Goal: Task Accomplishment & Management: Manage account settings

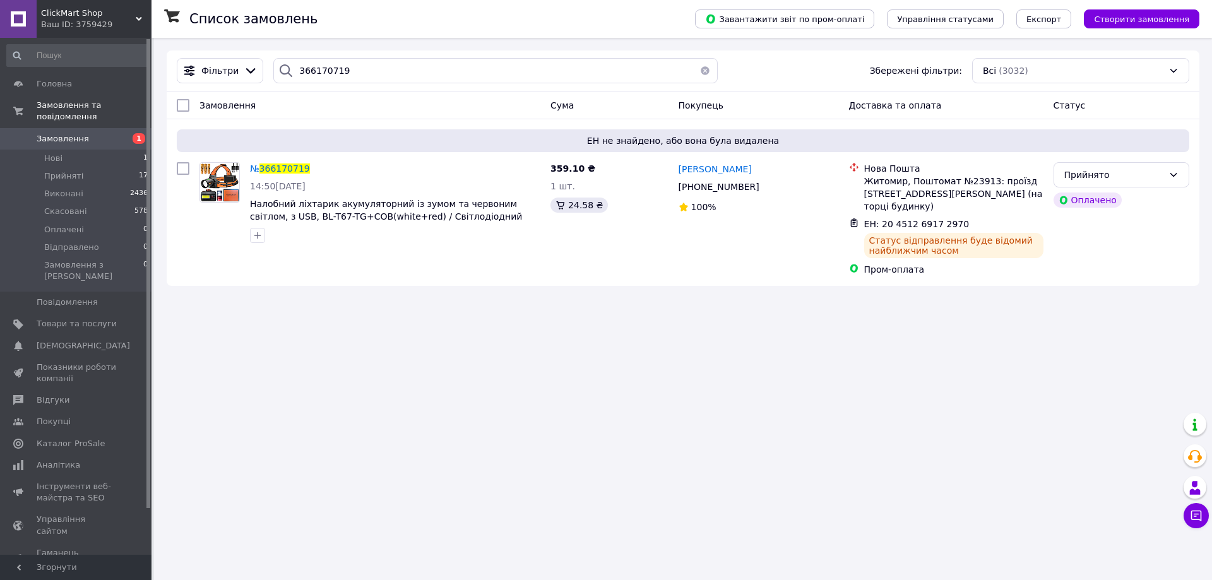
click at [76, 133] on span "Замовлення" at bounding box center [63, 138] width 52 height 11
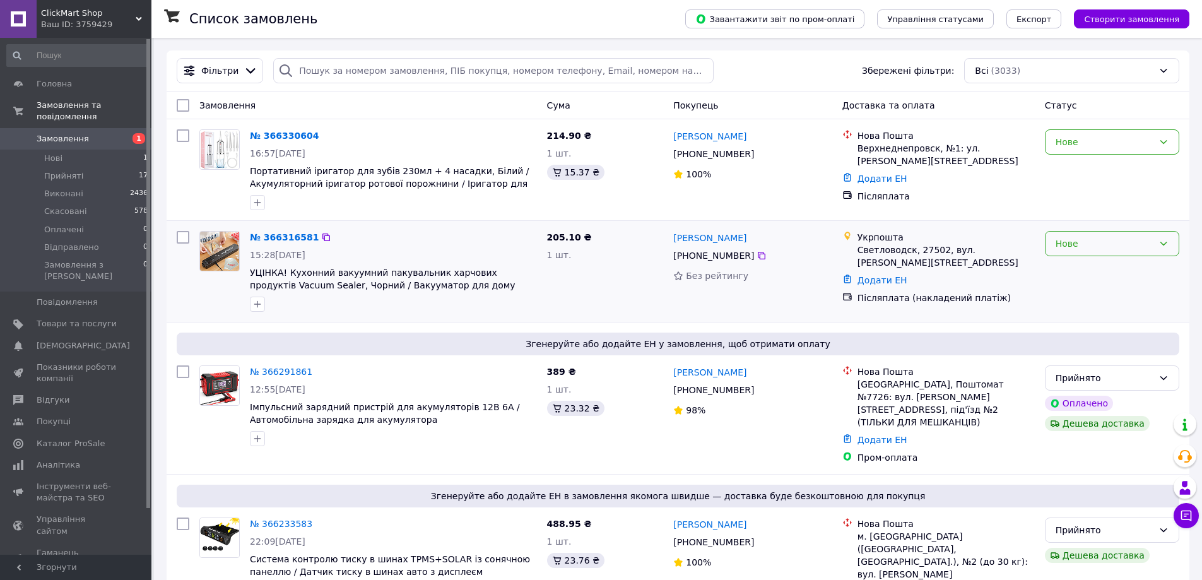
click at [1079, 241] on div "Нове" at bounding box center [1105, 244] width 98 height 14
click at [1087, 268] on li "Прийнято" at bounding box center [1112, 271] width 133 height 23
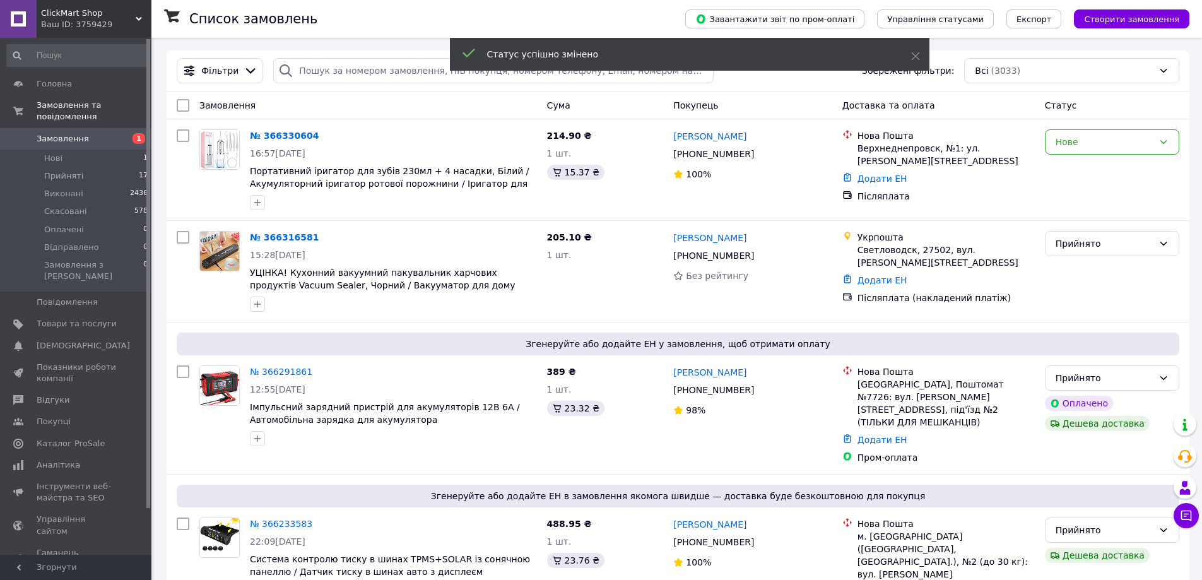
click at [1077, 155] on div "Нове" at bounding box center [1112, 169] width 145 height 91
click at [1077, 154] on div "Нове" at bounding box center [1112, 169] width 145 height 91
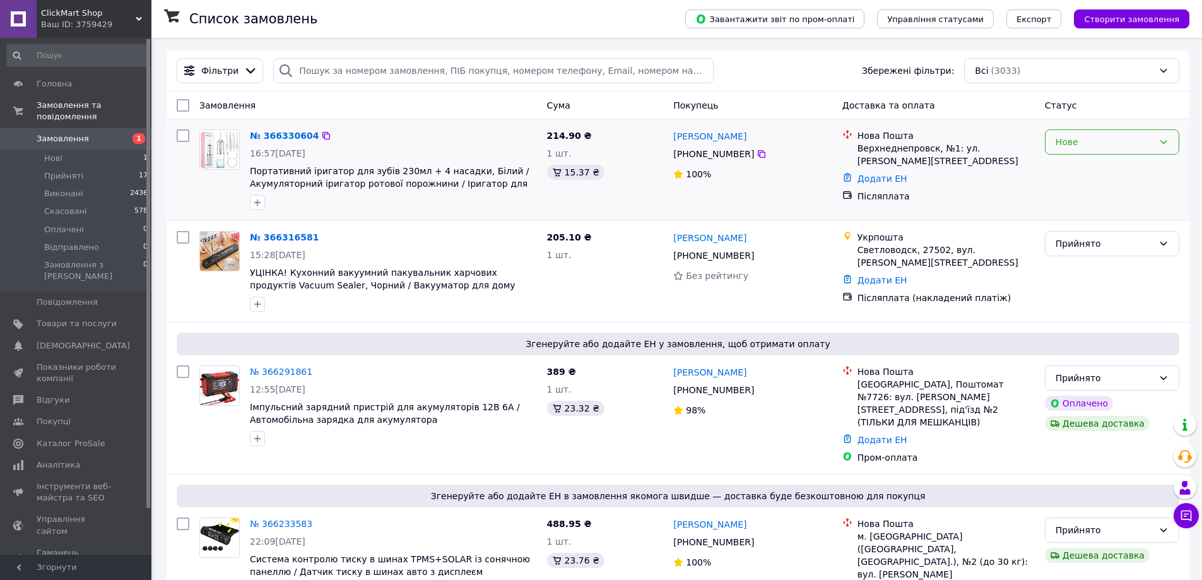
click at [1076, 151] on div "Нове" at bounding box center [1112, 141] width 134 height 25
click at [1075, 165] on li "Прийнято" at bounding box center [1112, 169] width 133 height 23
